Goal: Find specific page/section: Find specific page/section

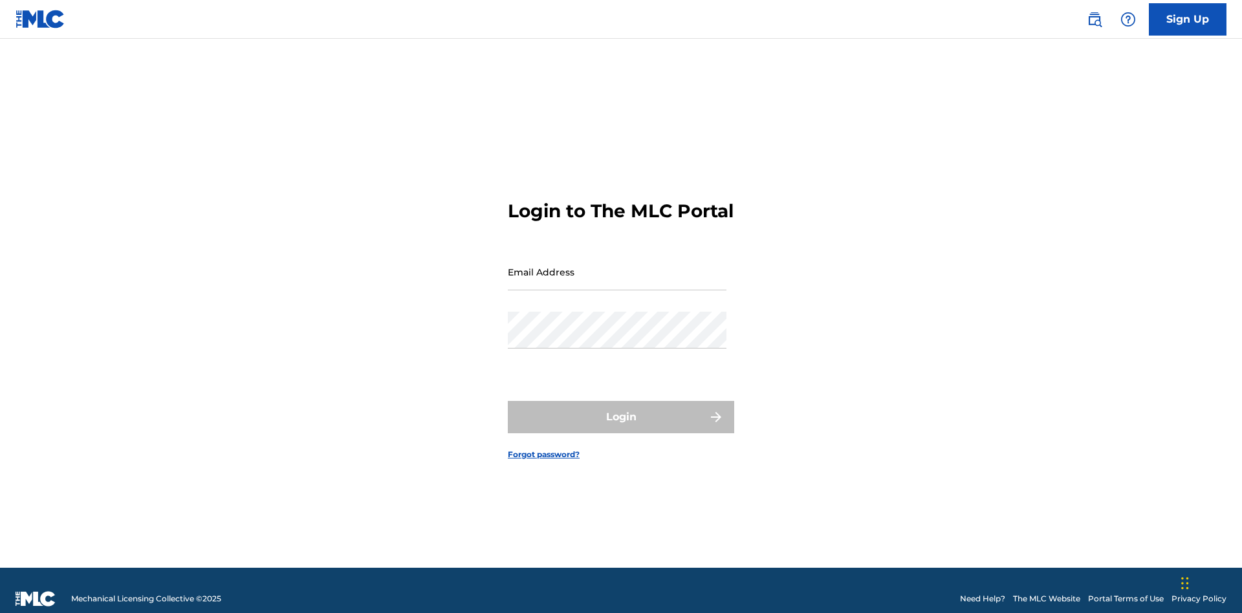
scroll to position [17, 0]
click at [617, 266] on input "Email Address" at bounding box center [617, 272] width 219 height 37
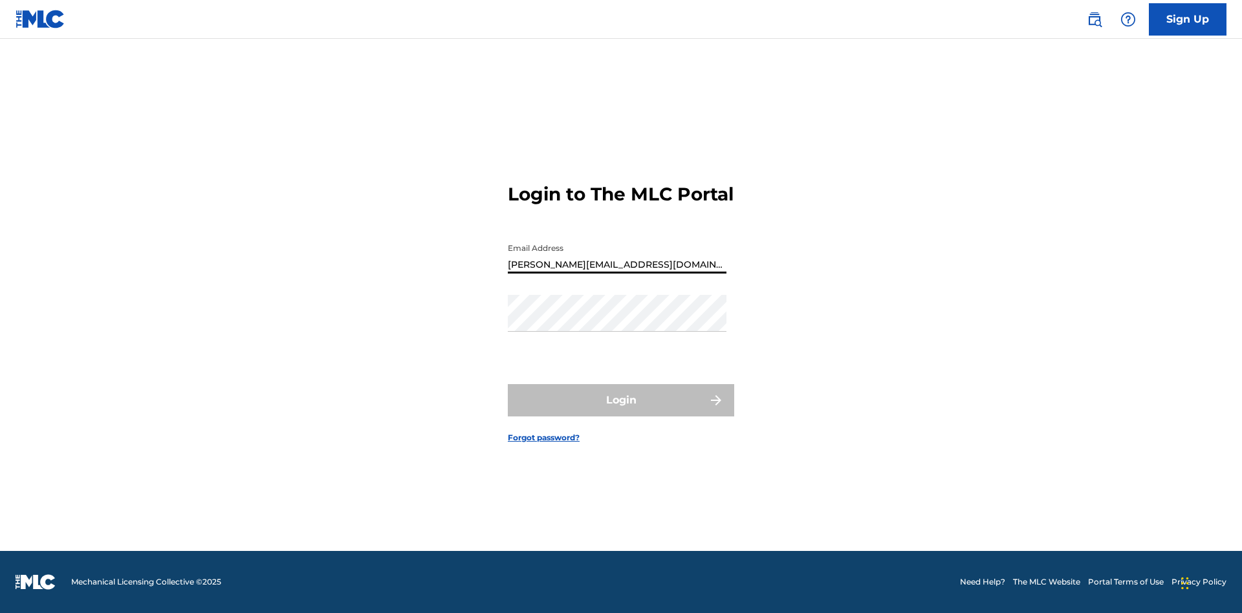
type input "[PERSON_NAME][EMAIL_ADDRESS][DOMAIN_NAME]"
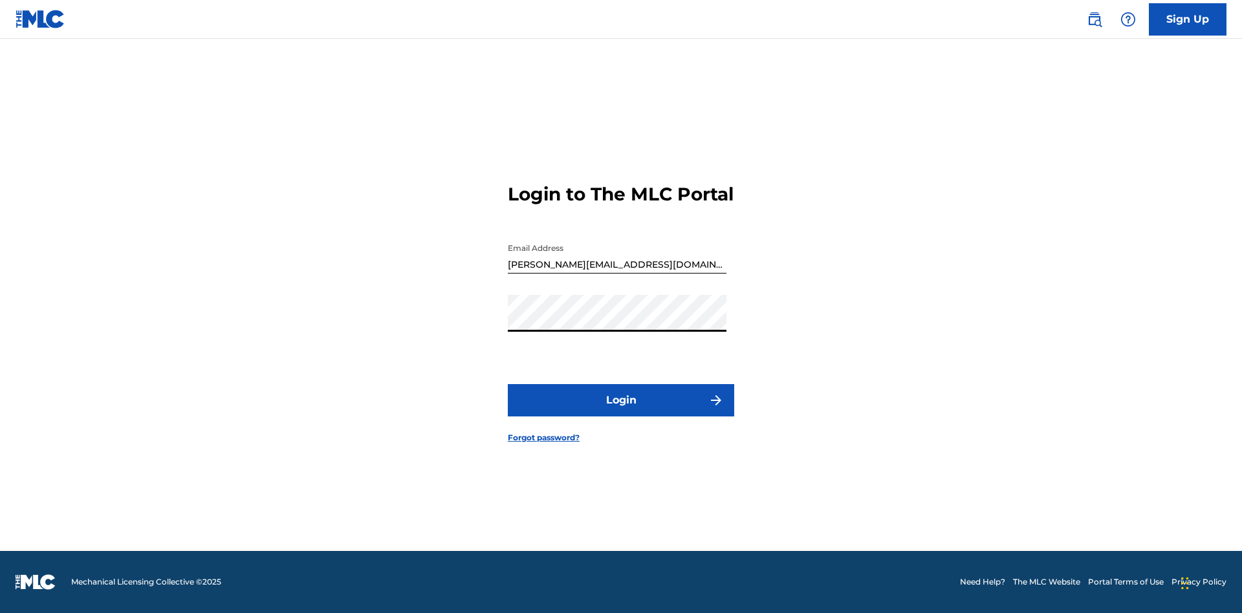
click at [621, 411] on button "Login" at bounding box center [621, 400] width 226 height 32
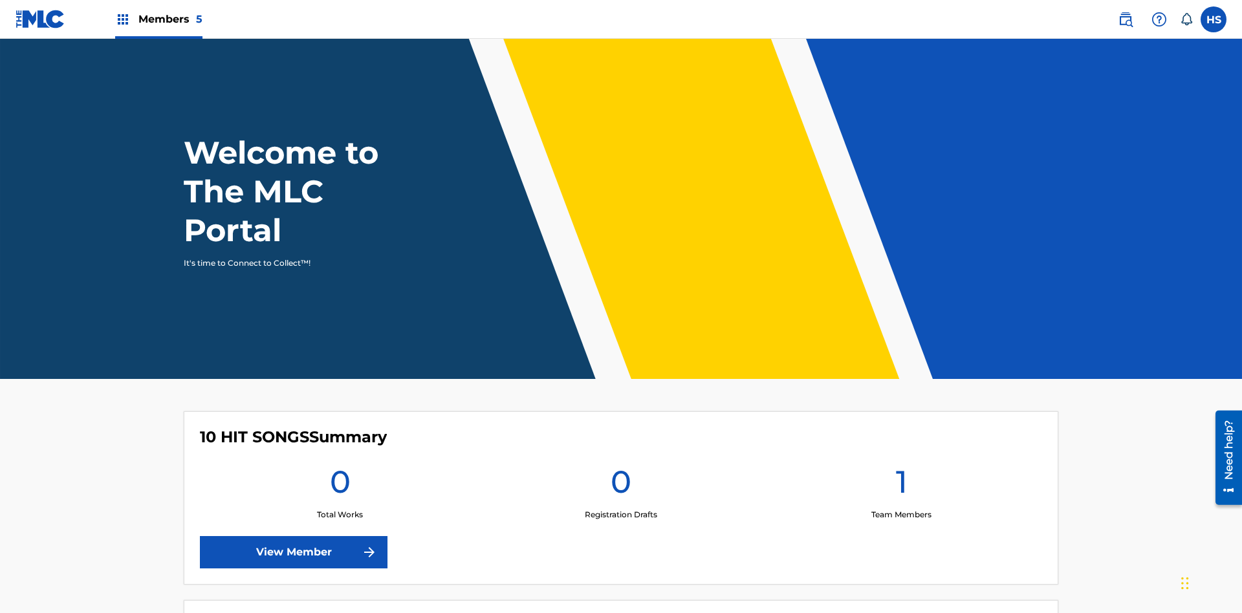
scroll to position [56, 0]
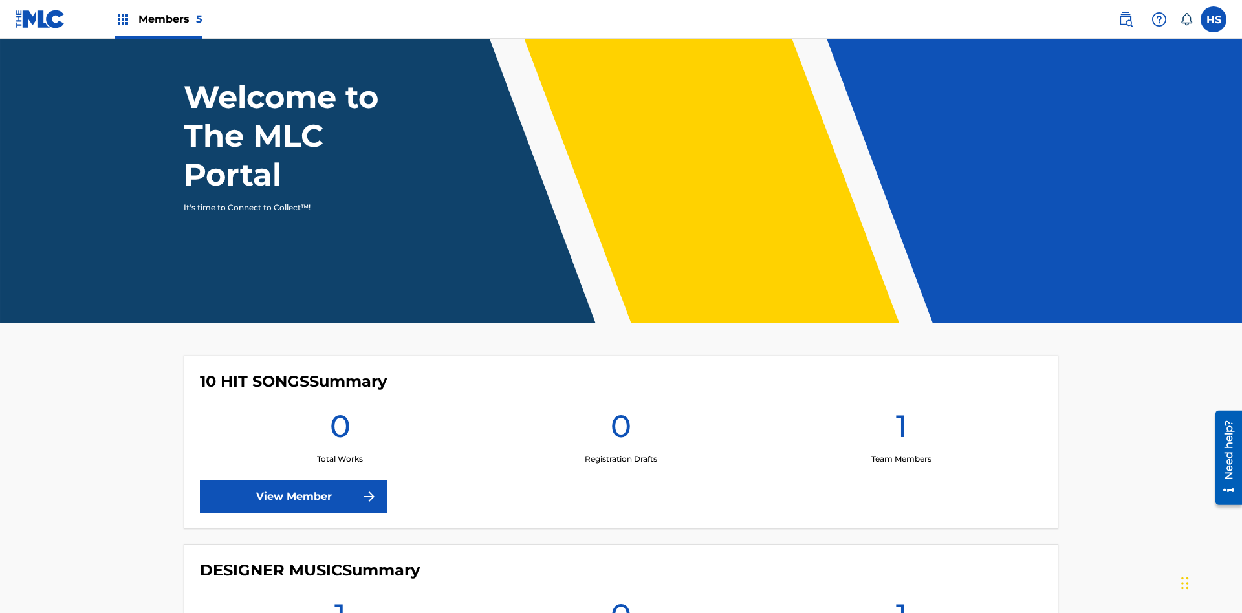
click at [158, 19] on span "Members 5" at bounding box center [170, 19] width 64 height 15
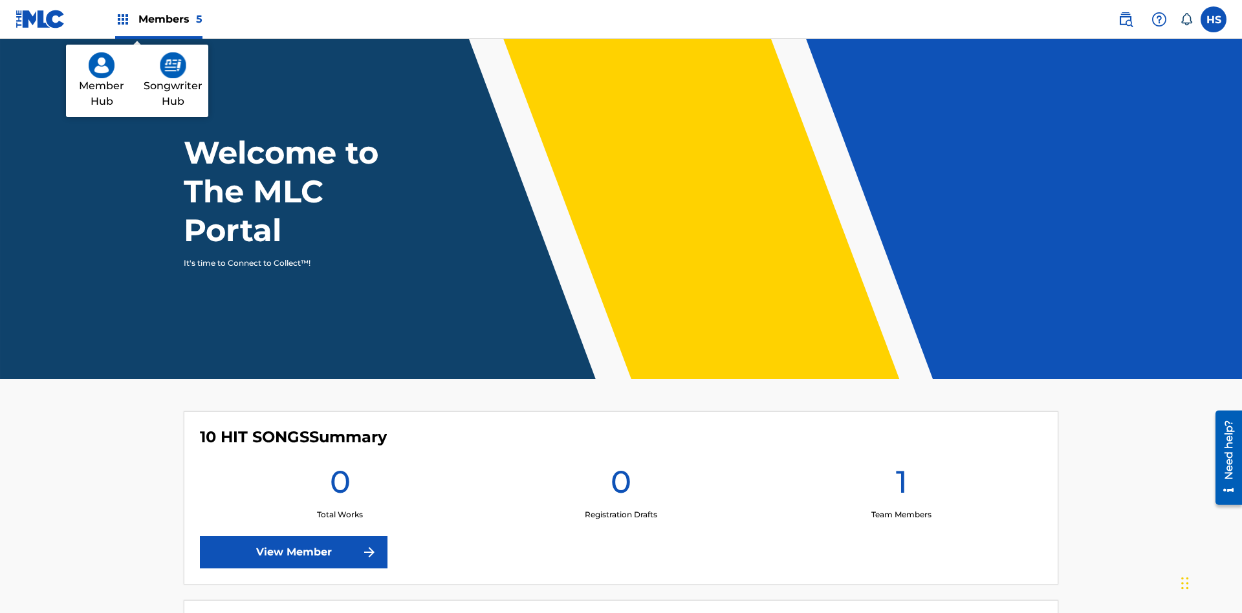
click at [173, 65] on img at bounding box center [173, 65] width 27 height 26
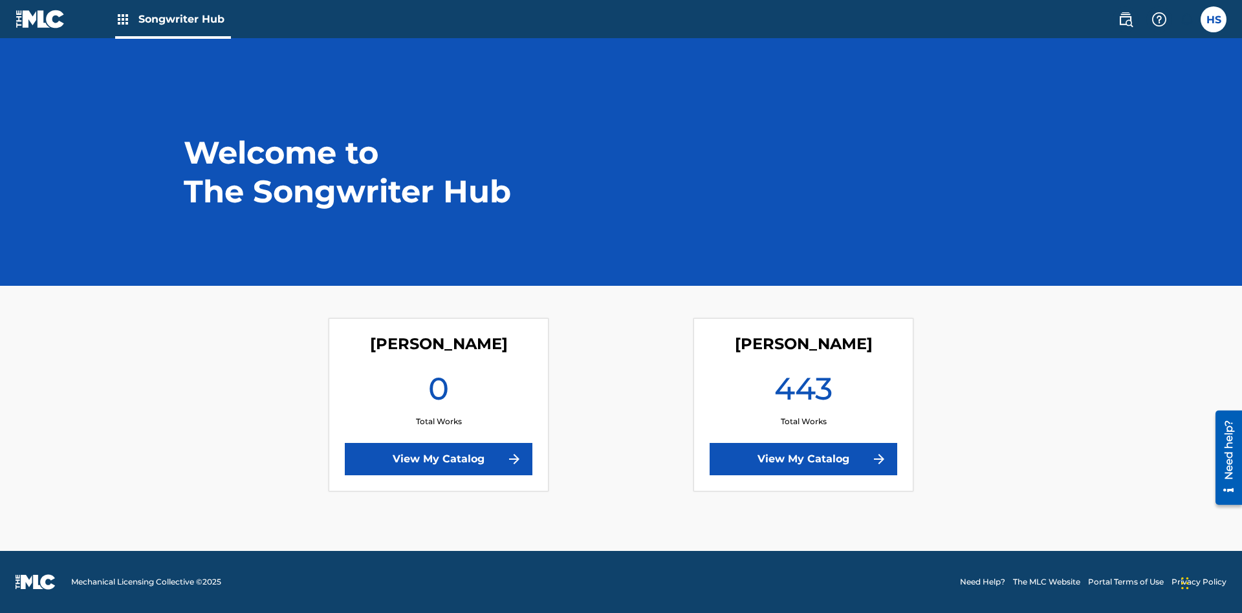
click at [803, 459] on link "View My Catalog" at bounding box center [804, 459] width 188 height 32
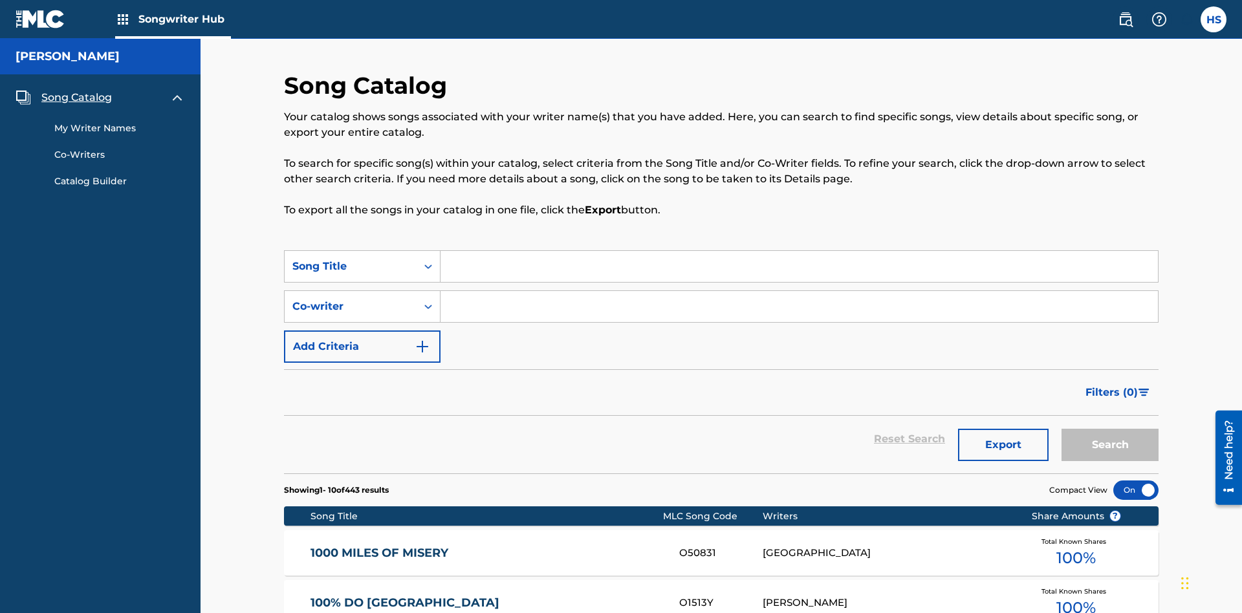
click at [76, 90] on span "Song Catalog" at bounding box center [76, 98] width 71 height 16
click at [120, 122] on link "My Writer Names" at bounding box center [119, 129] width 131 height 14
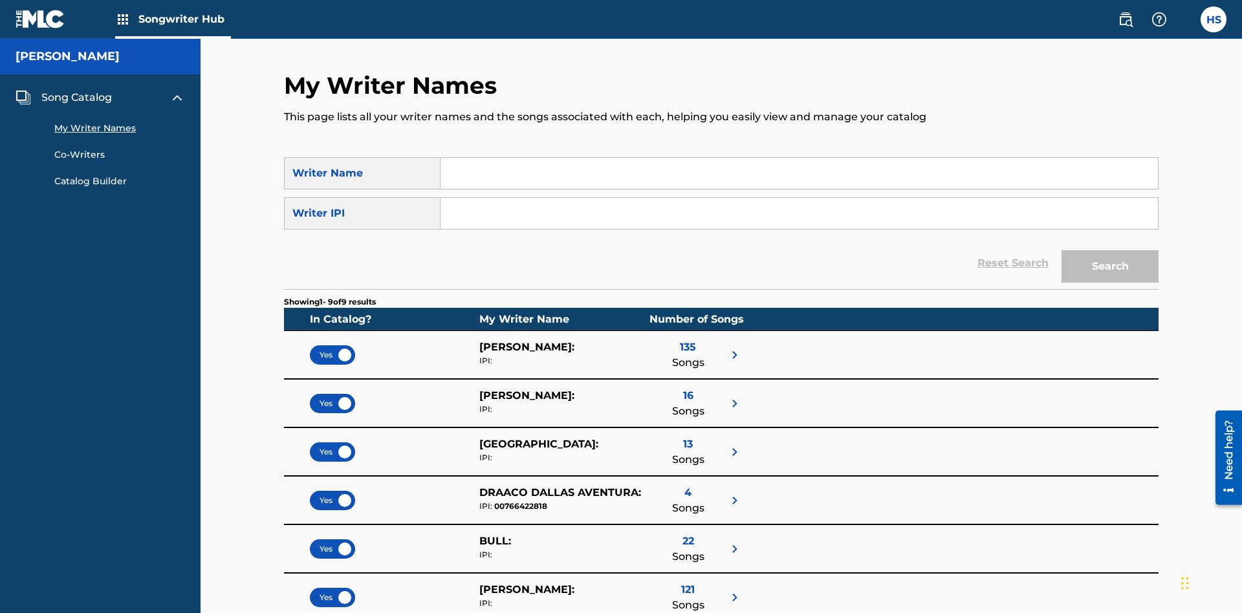
click at [799, 173] on input "Search Form" at bounding box center [798, 173] width 717 height 31
type input "DRAACO DALLAS AVENTURA"
click at [799, 198] on input "Search Form" at bounding box center [798, 213] width 717 height 31
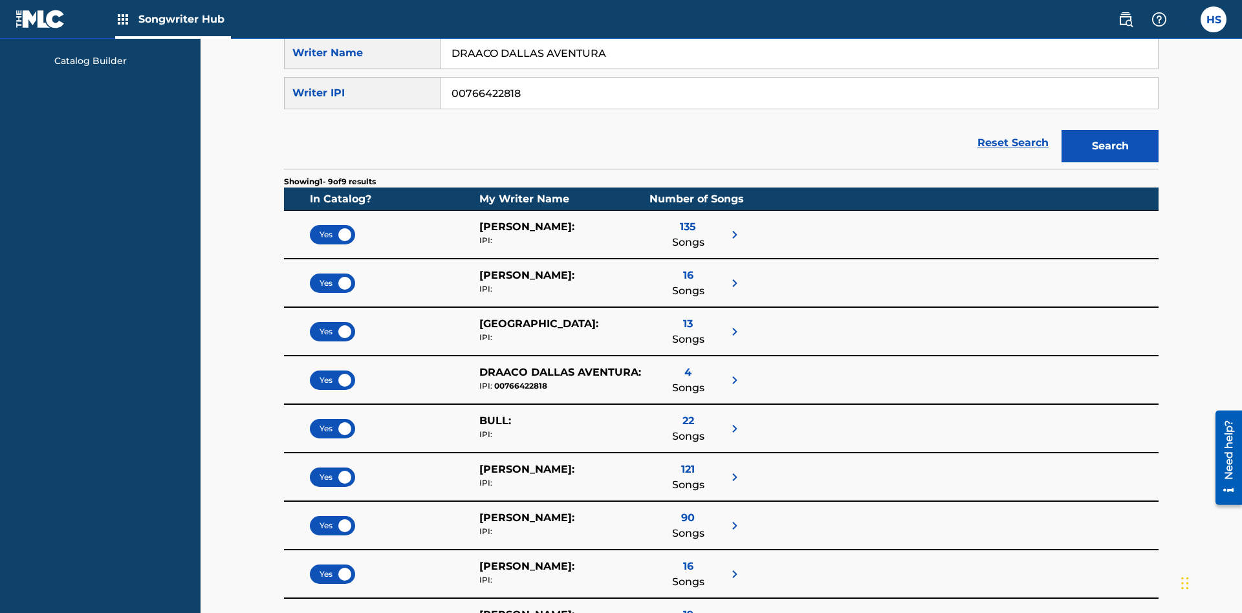
type input "00766422818"
click at [1110, 130] on button "Search" at bounding box center [1109, 146] width 97 height 32
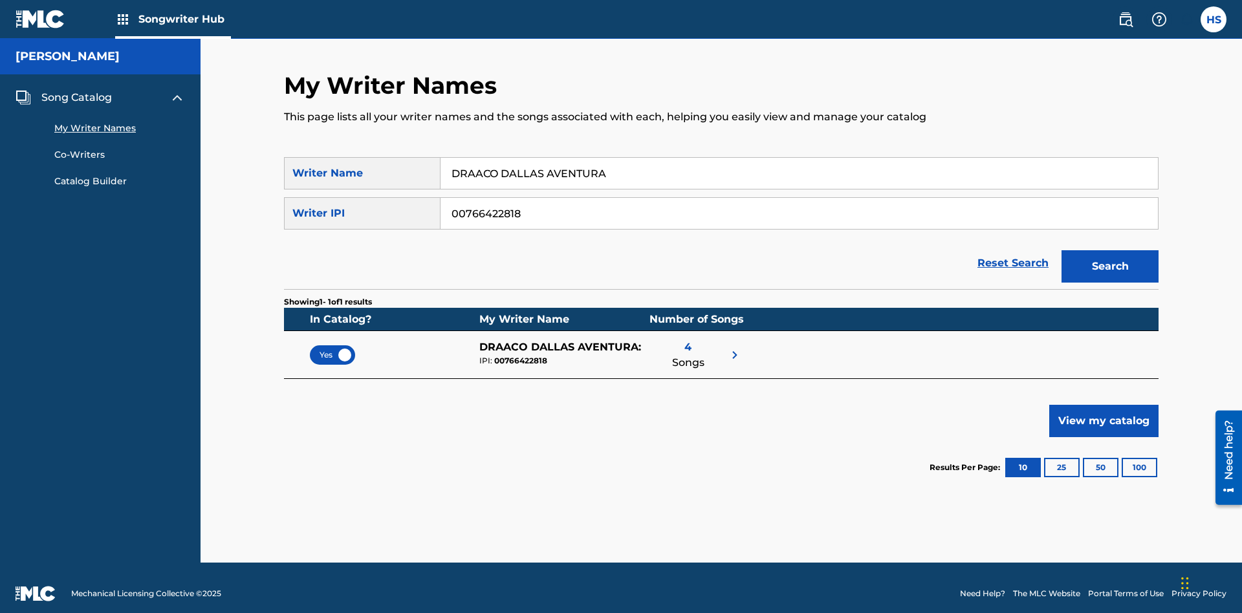
scroll to position [12, 0]
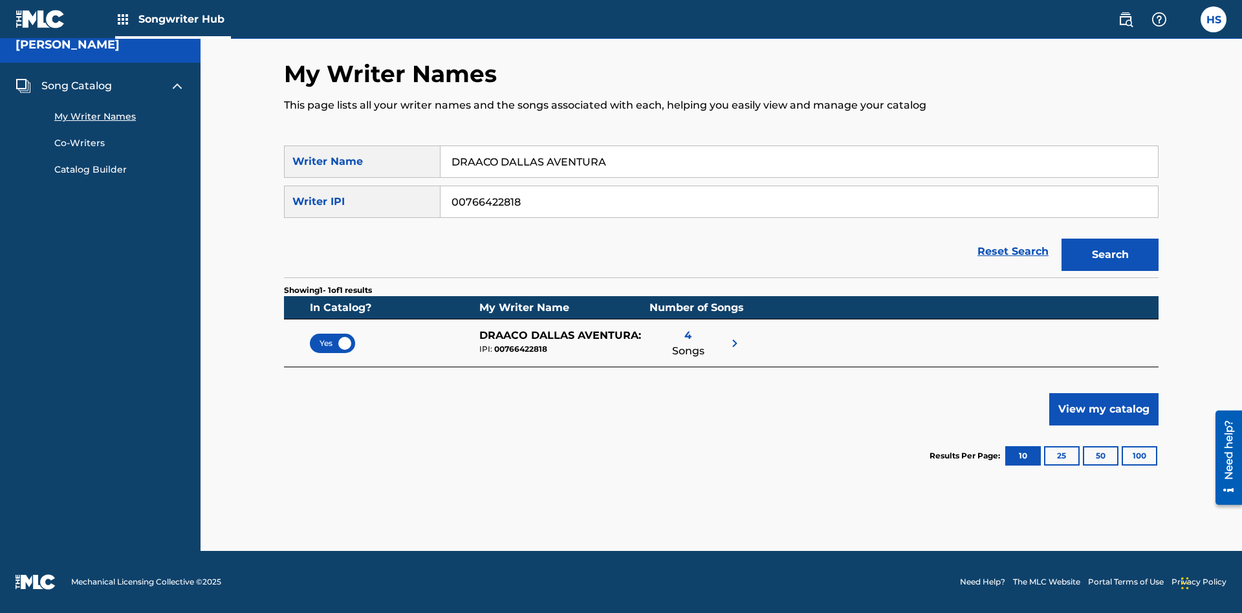
click at [799, 162] on input "DRAACO DALLAS AVENTURA" at bounding box center [798, 161] width 717 height 31
type input "DRAACO DALLAS AVENTURADRAACO DALLAS AVENTURA"
click at [799, 202] on input "00766422818" at bounding box center [798, 201] width 717 height 31
click at [1110, 255] on button "Search" at bounding box center [1109, 255] width 97 height 32
click at [799, 162] on input "DRAACO DALLAS AVENTURADRAACO DALLAS AVENTURA" at bounding box center [798, 161] width 717 height 31
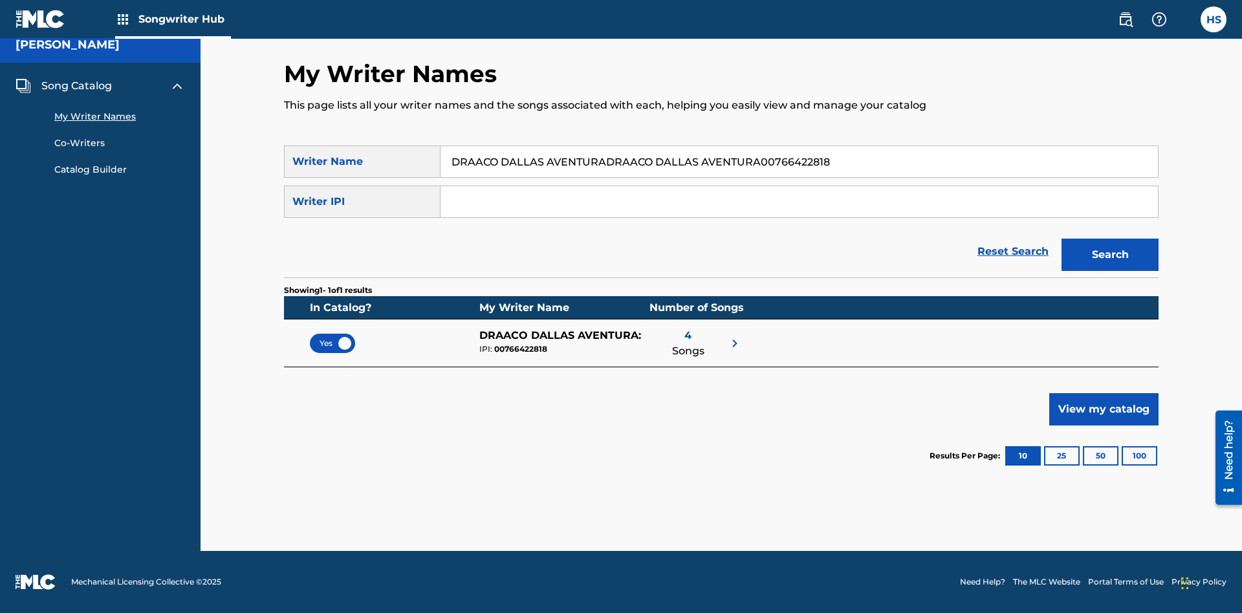
type input "DRAACO DALLAS AVENTURADRAACO DALLAS AVENTURA00766422818"
click at [799, 202] on input "Search Form" at bounding box center [798, 201] width 717 height 31
